Goal: Information Seeking & Learning: Compare options

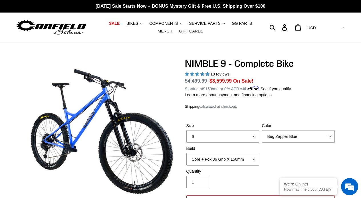
select select "highest-rating"
click at [130, 23] on span "BIKES" at bounding box center [132, 23] width 12 height 5
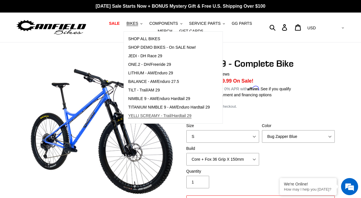
click at [144, 118] on span "YELLI SCREAMY - Trail/Hardtail 29" at bounding box center [159, 116] width 63 height 5
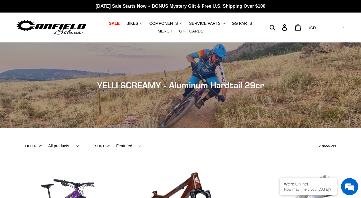
scroll to position [127, 0]
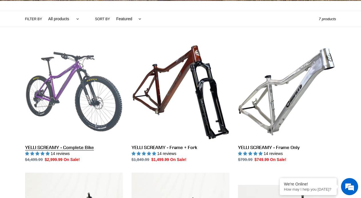
click at [68, 84] on link "YELLI SCREAMY - Complete Bike" at bounding box center [74, 103] width 98 height 120
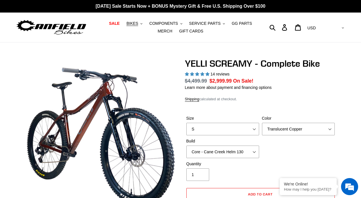
select select "highest-rating"
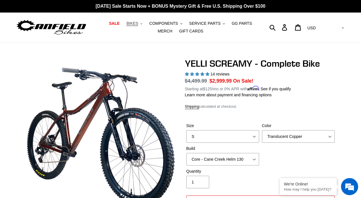
click at [132, 22] on span "BIKES" at bounding box center [132, 23] width 12 height 5
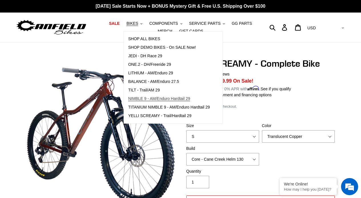
click at [151, 96] on link "NIMBLE 9 - AM/Enduro Hardtail 29" at bounding box center [169, 99] width 90 height 9
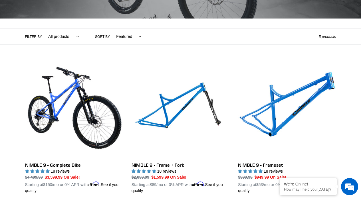
scroll to position [191, 0]
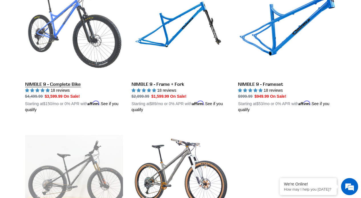
click at [83, 33] on link "NIMBLE 9 - Complete Bike" at bounding box center [74, 45] width 98 height 133
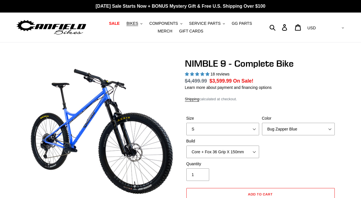
select select "highest-rating"
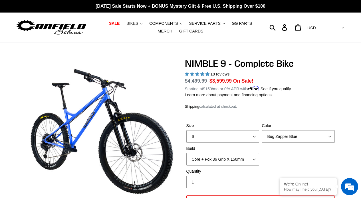
click at [135, 20] on button "BIKES .cls-1{fill:#231f20}" at bounding box center [134, 24] width 22 height 8
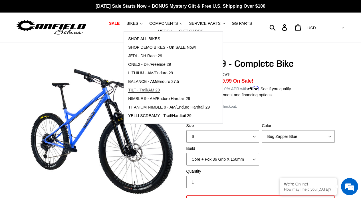
click at [143, 88] on span "TILT - Trail/AM 29" at bounding box center [144, 90] width 32 height 5
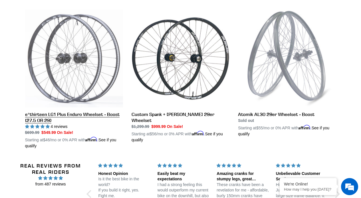
scroll to position [157, 0]
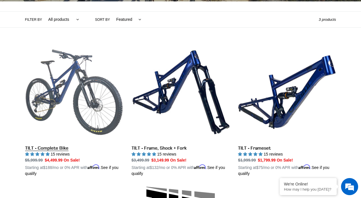
scroll to position [130, 0]
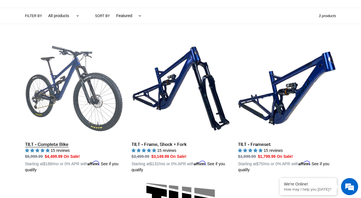
click at [104, 96] on link "TILT - Complete Bike" at bounding box center [74, 106] width 98 height 133
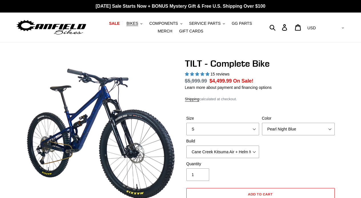
select select "highest-rating"
